Goal: Obtain resource: Download file/media

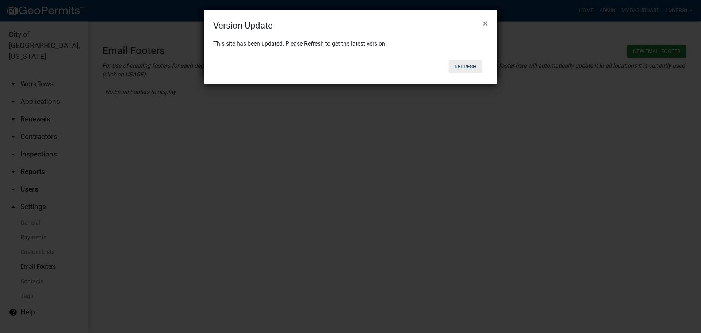
click at [463, 65] on button "Refresh" at bounding box center [466, 66] width 34 height 13
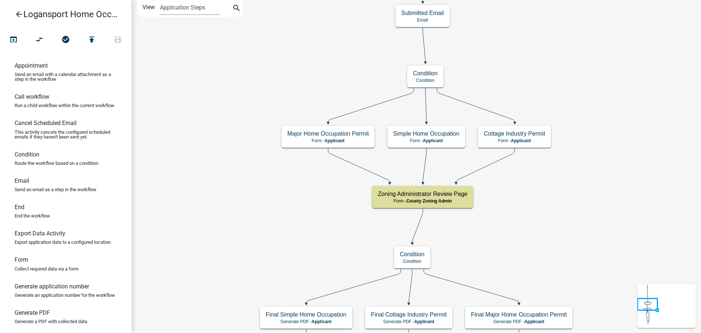
click at [19, 15] on icon "arrow_back" at bounding box center [19, 15] width 9 height 10
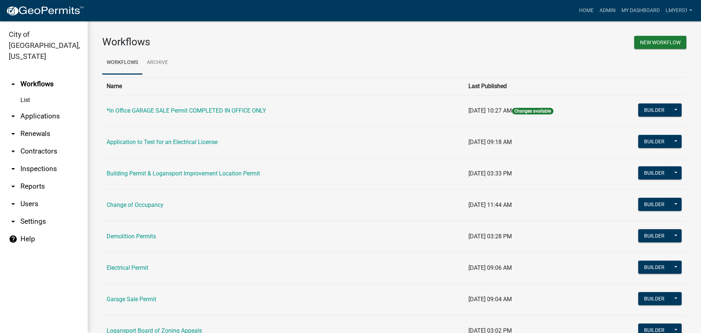
click at [36, 177] on link "arrow_drop_down Reports" at bounding box center [44, 186] width 88 height 18
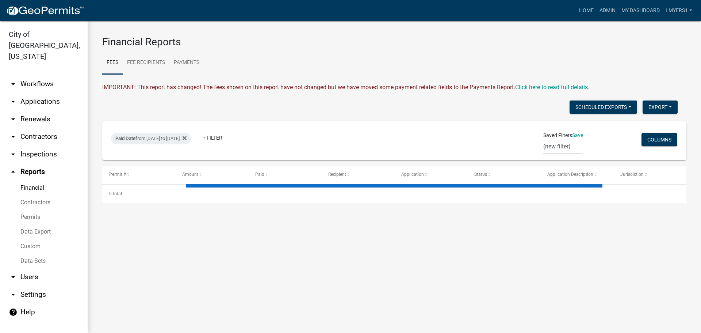
click at [37, 224] on link "Data Export" at bounding box center [44, 231] width 88 height 15
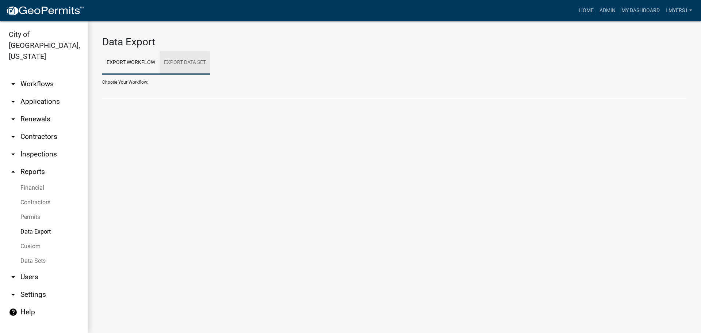
click at [173, 58] on link "Export Data Set" at bounding box center [185, 62] width 51 height 23
click at [171, 95] on select "Contractors Project List Fees Due Garage Sale List Permit list Permits Obtained…" at bounding box center [394, 91] width 584 height 15
select select "3: 82e0a01d-f1b8-49f2-aad3-a8058d032405"
click at [102, 84] on select "Contractors Project List Fees Due Garage Sale List Permit list Permits Obtained…" at bounding box center [394, 91] width 584 height 15
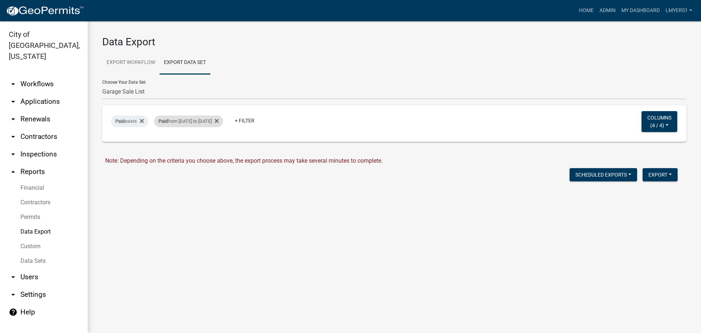
click at [185, 120] on div "Paid from [DATE] to [DATE]" at bounding box center [188, 121] width 69 height 12
select select "custom"
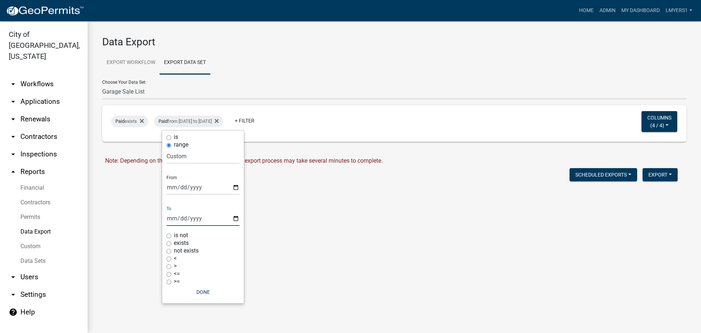
click at [236, 218] on input "[DATE]" at bounding box center [203, 218] width 73 height 15
type input "[DATE]"
click at [238, 184] on input "[DATE]" at bounding box center [203, 187] width 73 height 15
type input "[DATE]"
click at [207, 289] on button "Done" at bounding box center [203, 291] width 73 height 13
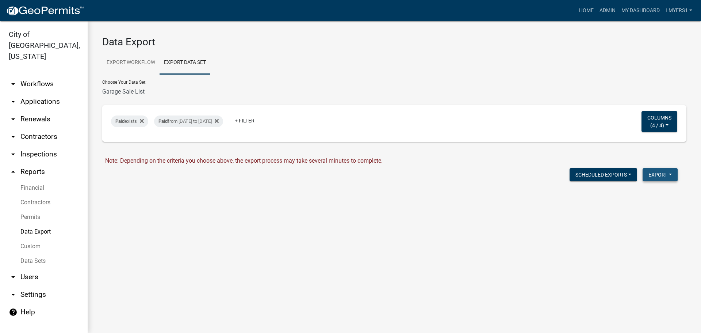
click at [649, 173] on button "Export" at bounding box center [660, 174] width 35 height 13
click at [649, 196] on button "Excel Format (.xlsx)" at bounding box center [643, 194] width 68 height 18
click at [115, 191] on link "Download Garage Sale List.xlsx" at bounding box center [146, 190] width 82 height 7
click at [35, 253] on link "Data Sets" at bounding box center [44, 260] width 88 height 15
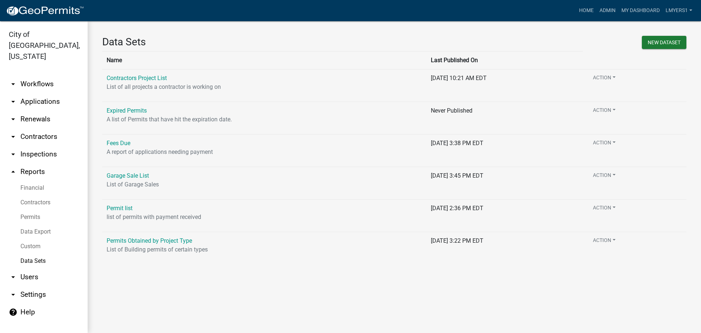
click at [34, 180] on link "Financial" at bounding box center [44, 187] width 88 height 15
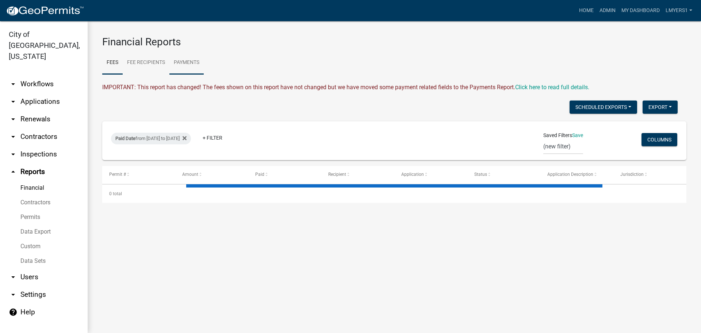
click at [181, 64] on link "Payments" at bounding box center [186, 62] width 34 height 23
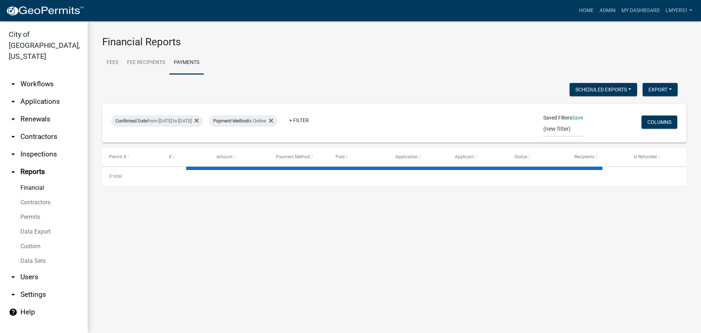
select select "3: 100"
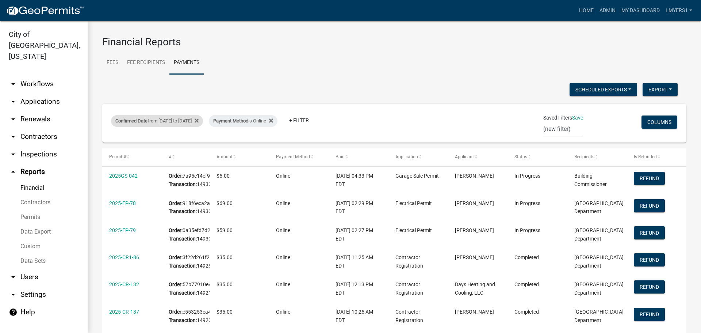
click at [183, 126] on div "Confirmed Date from [DATE] to [DATE]" at bounding box center [157, 121] width 92 height 12
select select "custom"
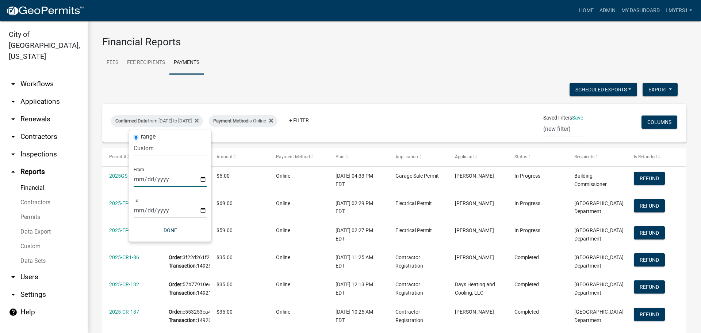
click at [205, 181] on input "[DATE]" at bounding box center [170, 179] width 73 height 15
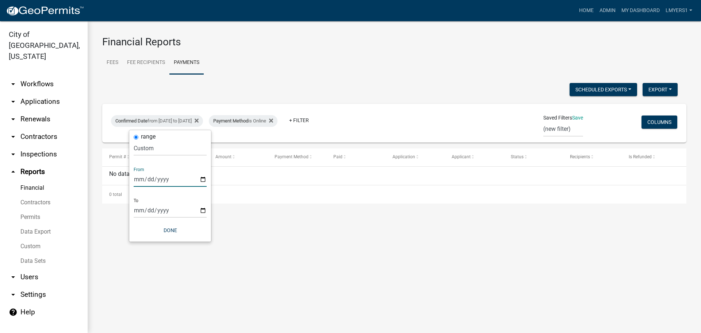
type input "[DATE]"
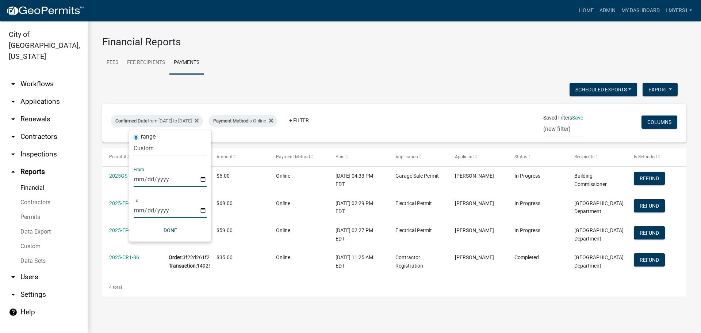
click at [202, 209] on input "[DATE]" at bounding box center [170, 210] width 73 height 15
type input "[DATE]"
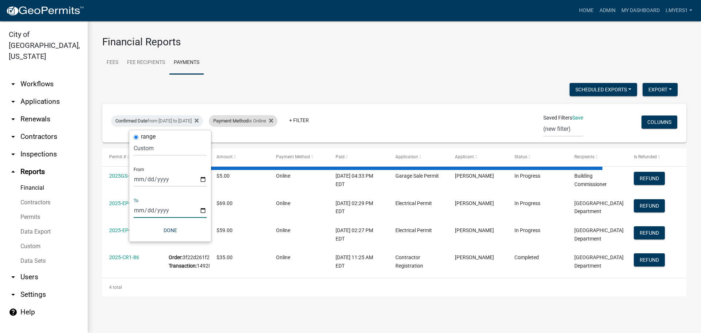
select select "3: 100"
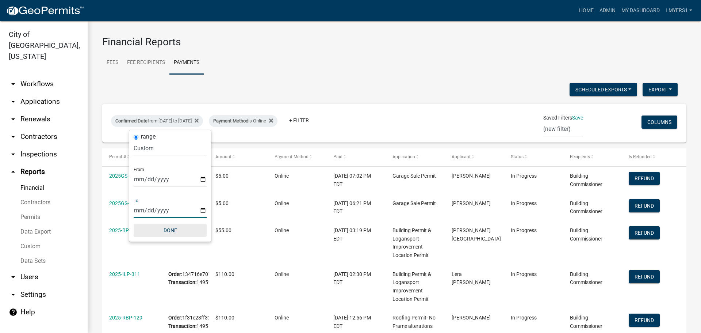
click at [169, 232] on button "Done" at bounding box center [170, 229] width 73 height 13
